Goal: Transaction & Acquisition: Download file/media

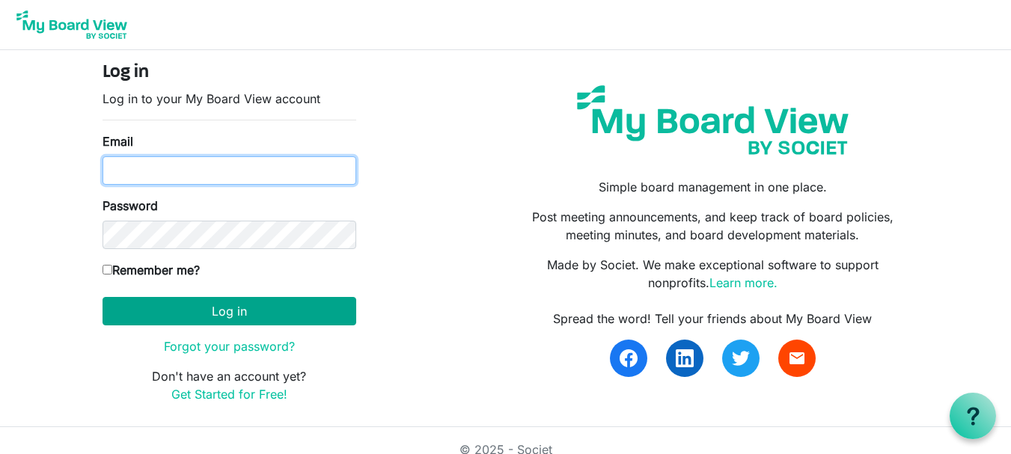
type input "[EMAIL_ADDRESS][DOMAIN_NAME]"
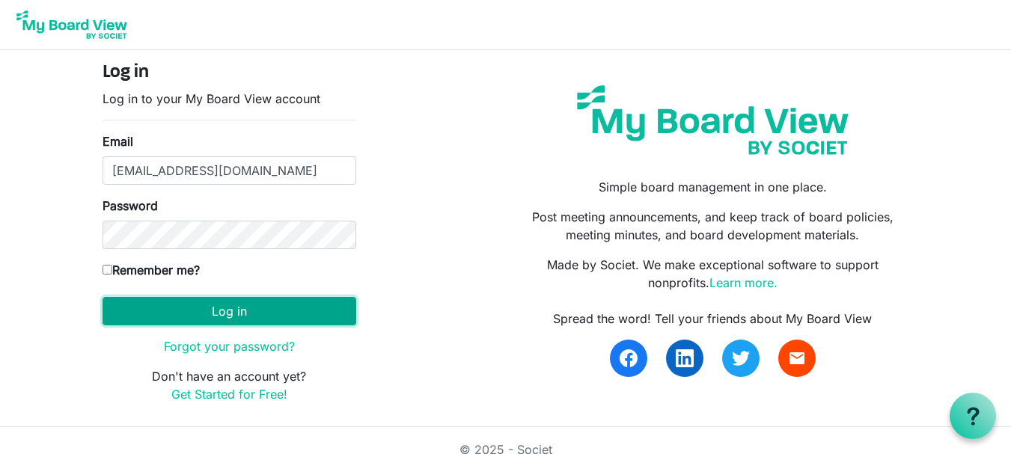
click at [260, 316] on button "Log in" at bounding box center [229, 311] width 254 height 28
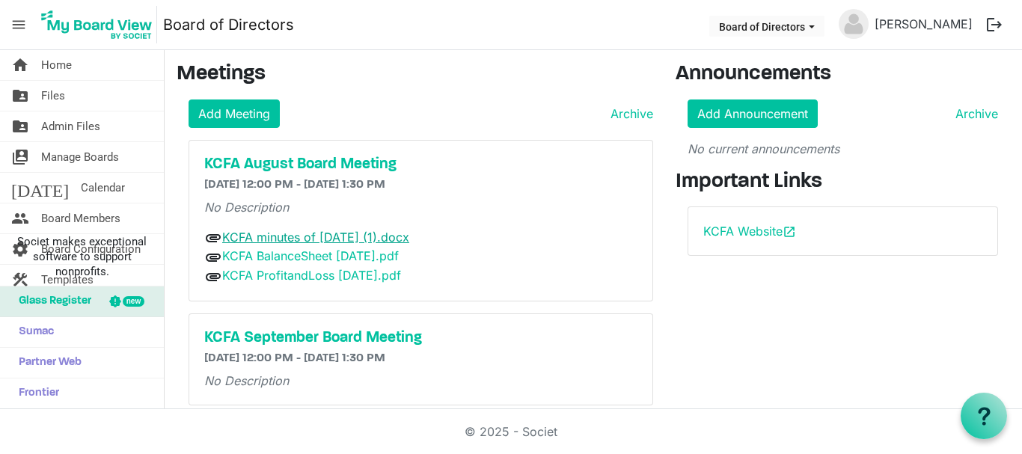
click at [296, 242] on link "KCFA minutes of [DATE] (1).docx" at bounding box center [315, 237] width 187 height 15
click at [311, 235] on link "KCFA minutes of [DATE] (1).docx" at bounding box center [315, 237] width 187 height 15
